Goal: Transaction & Acquisition: Purchase product/service

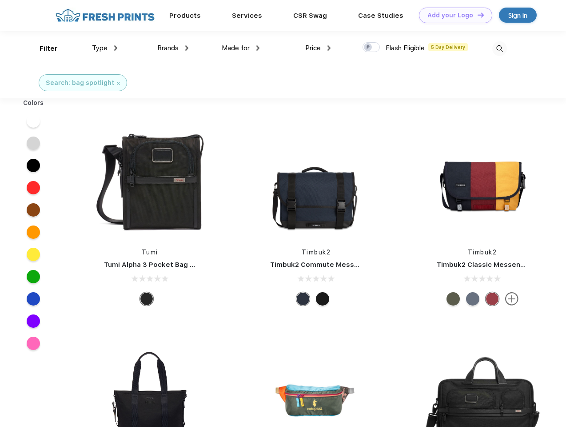
click at [452, 15] on link "Add your Logo Design Tool" at bounding box center [455, 16] width 73 height 16
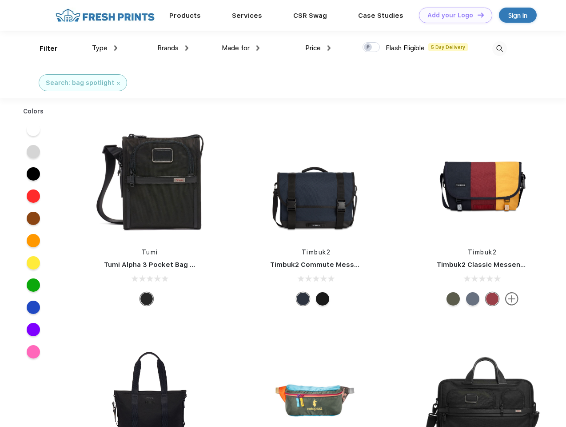
click at [0, 0] on div "Design Tool" at bounding box center [0, 0] width 0 height 0
click at [477, 15] on link "Add your Logo Design Tool" at bounding box center [455, 16] width 73 height 16
click at [43, 48] on div "Filter" at bounding box center [49, 49] width 18 height 10
click at [105, 48] on span "Type" at bounding box center [100, 48] width 16 height 8
click at [173, 48] on span "Brands" at bounding box center [167, 48] width 21 height 8
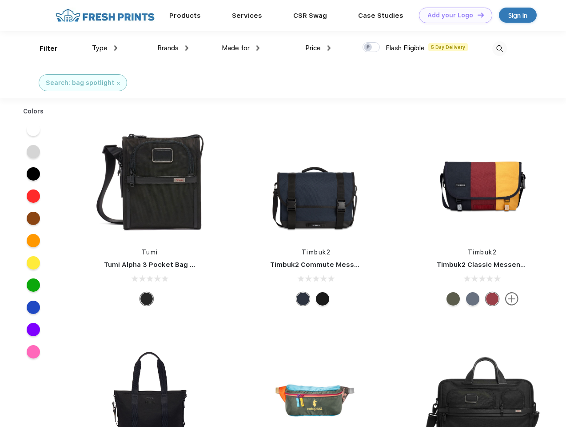
click at [241, 48] on span "Made for" at bounding box center [236, 48] width 28 height 8
click at [318, 48] on span "Price" at bounding box center [313, 48] width 16 height 8
click at [371, 48] on div at bounding box center [371, 47] width 17 height 10
click at [368, 48] on input "checkbox" at bounding box center [366, 45] width 6 height 6
click at [499, 48] on img at bounding box center [499, 48] width 15 height 15
